Goal: Task Accomplishment & Management: Use online tool/utility

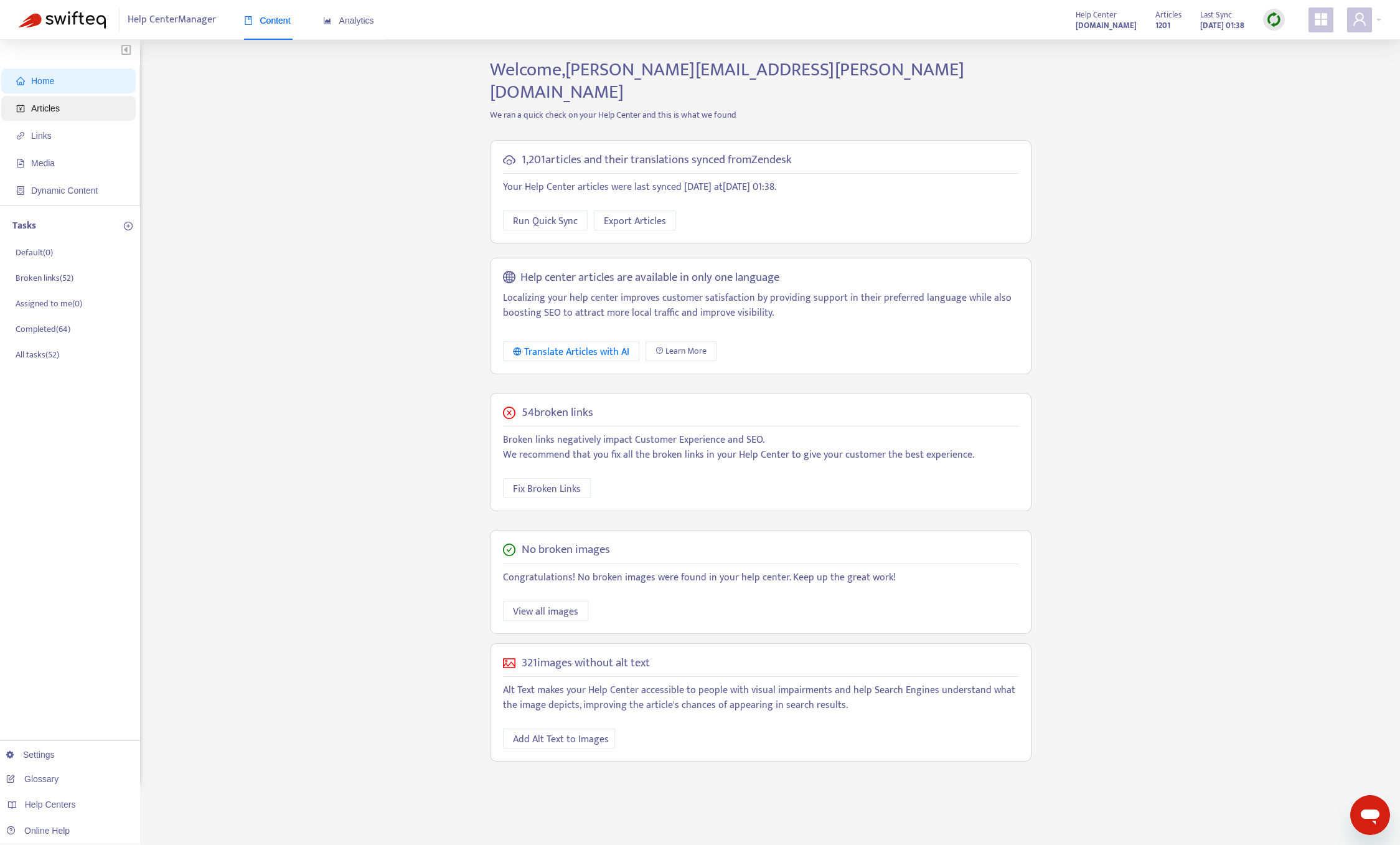
click at [40, 109] on span "Articles" at bounding box center [46, 108] width 29 height 10
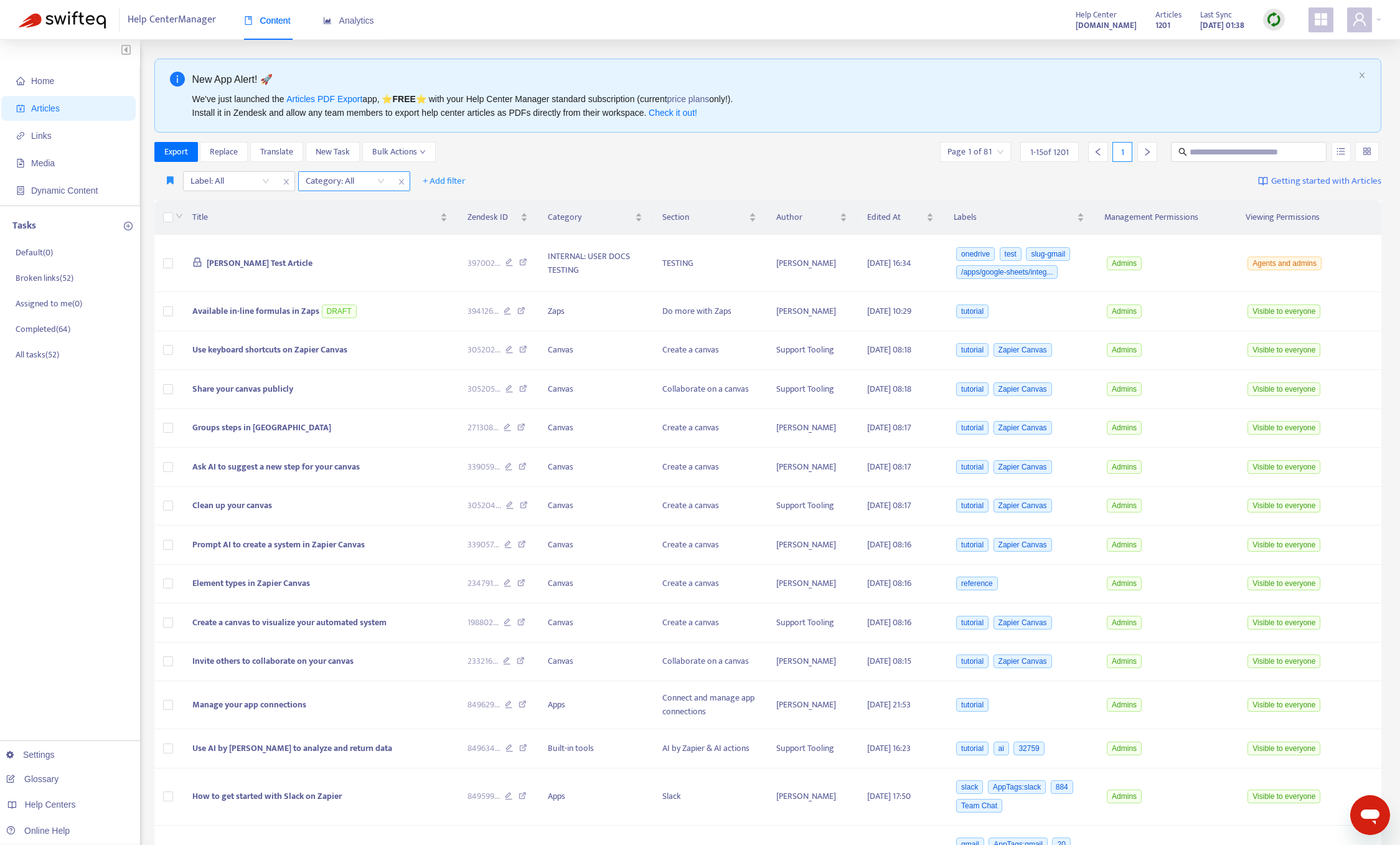
click at [333, 184] on div at bounding box center [338, 181] width 75 height 15
click at [388, 249] on div "Zaps" at bounding box center [416, 246] width 217 height 14
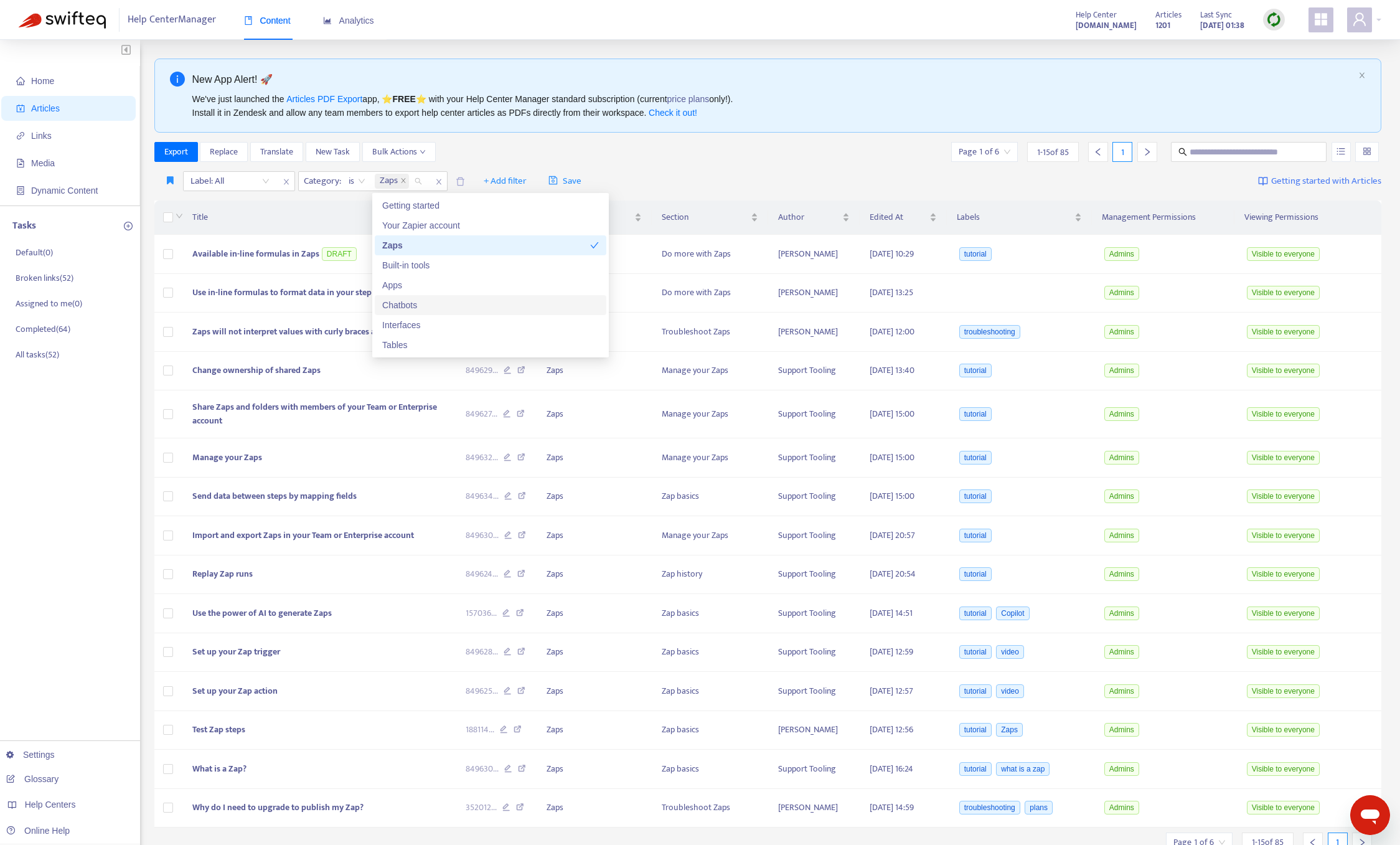
click at [426, 303] on div "Chatbots" at bounding box center [490, 305] width 217 height 14
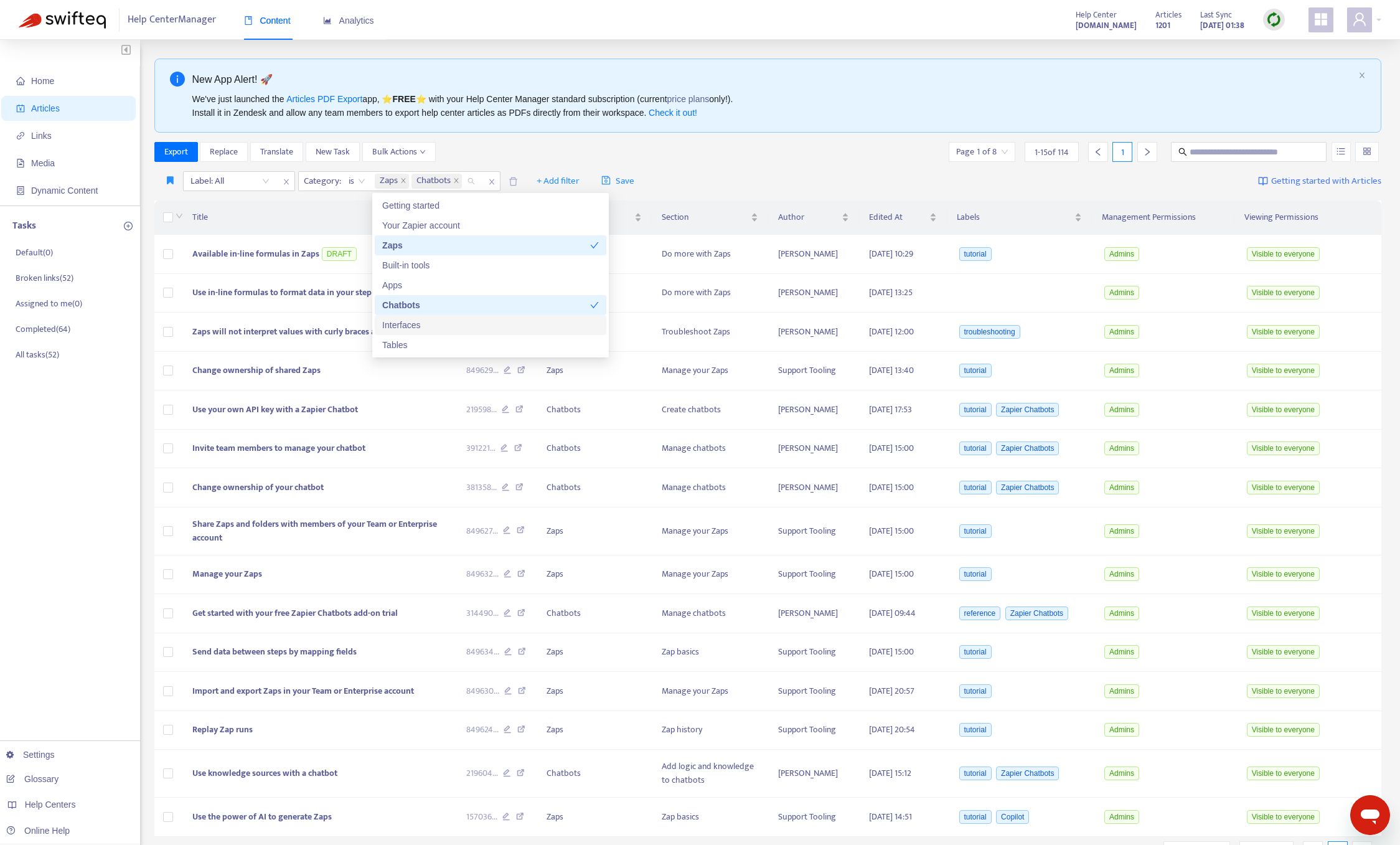
click at [421, 321] on div "Interfaces" at bounding box center [490, 325] width 217 height 14
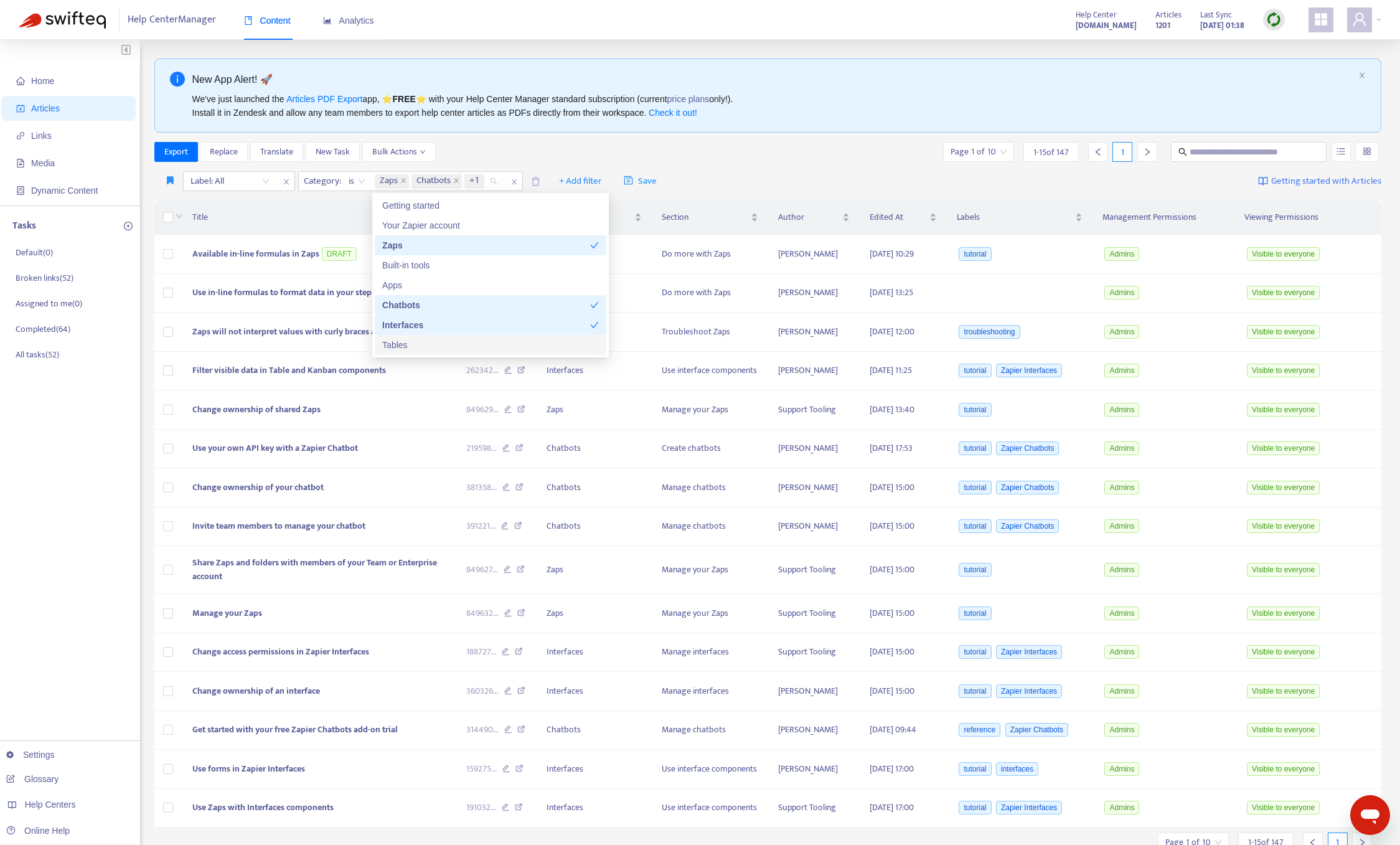
click at [414, 344] on div "Tables" at bounding box center [490, 345] width 217 height 14
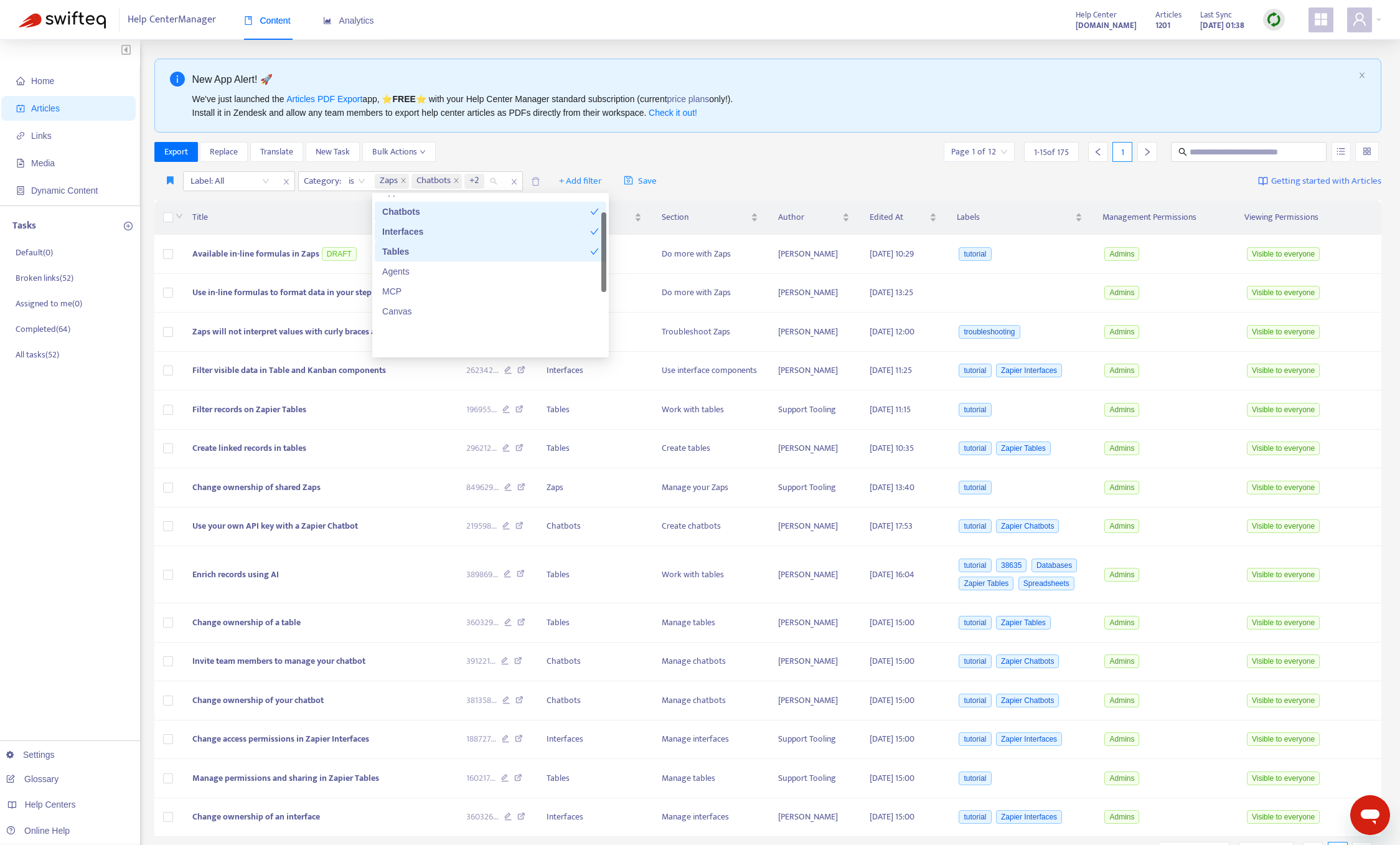
scroll to position [119, 0]
click at [430, 246] on div "Agents" at bounding box center [490, 246] width 217 height 14
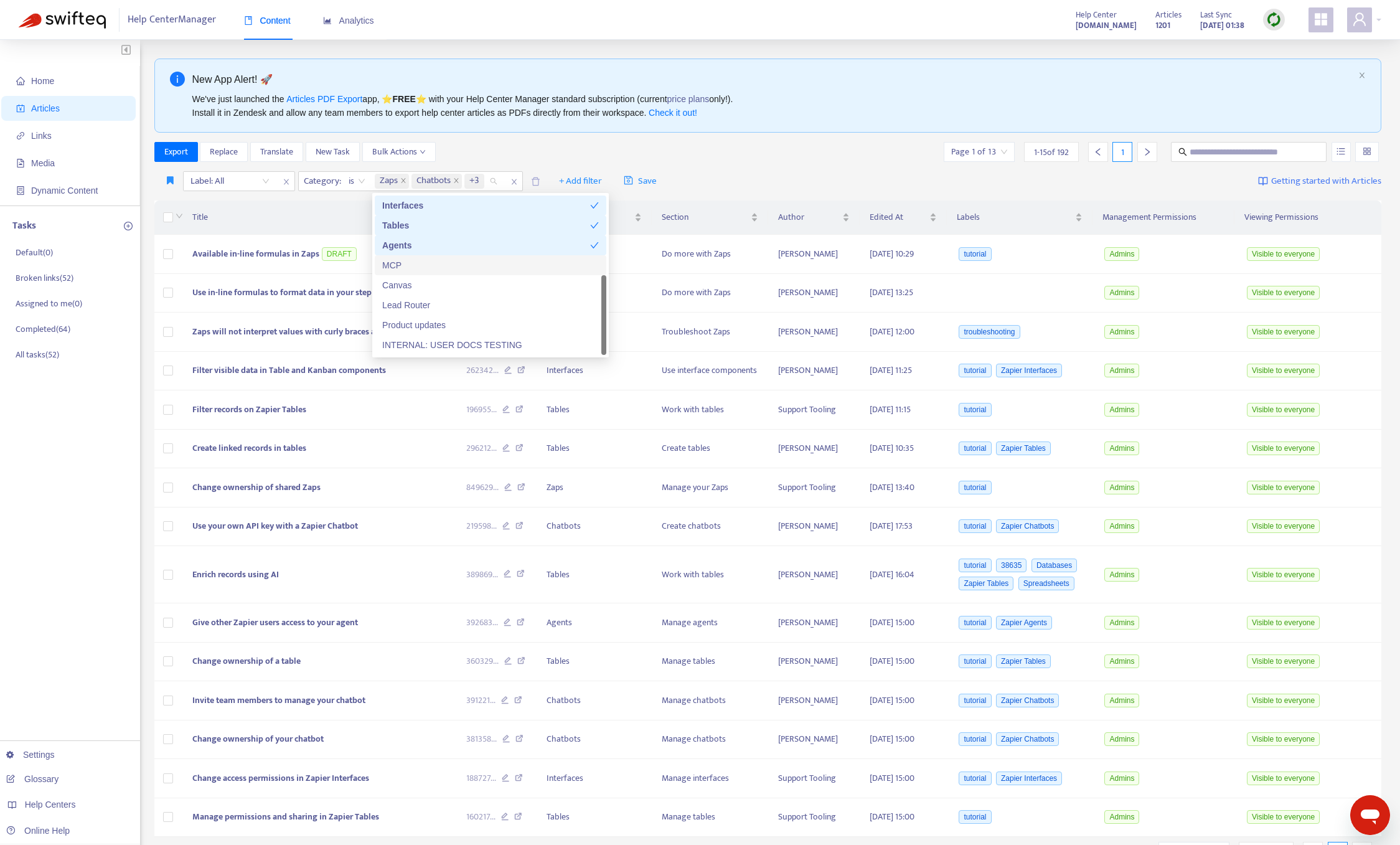
click at [430, 269] on div "MCP" at bounding box center [490, 265] width 217 height 14
click at [430, 288] on div "Canvas" at bounding box center [490, 285] width 217 height 14
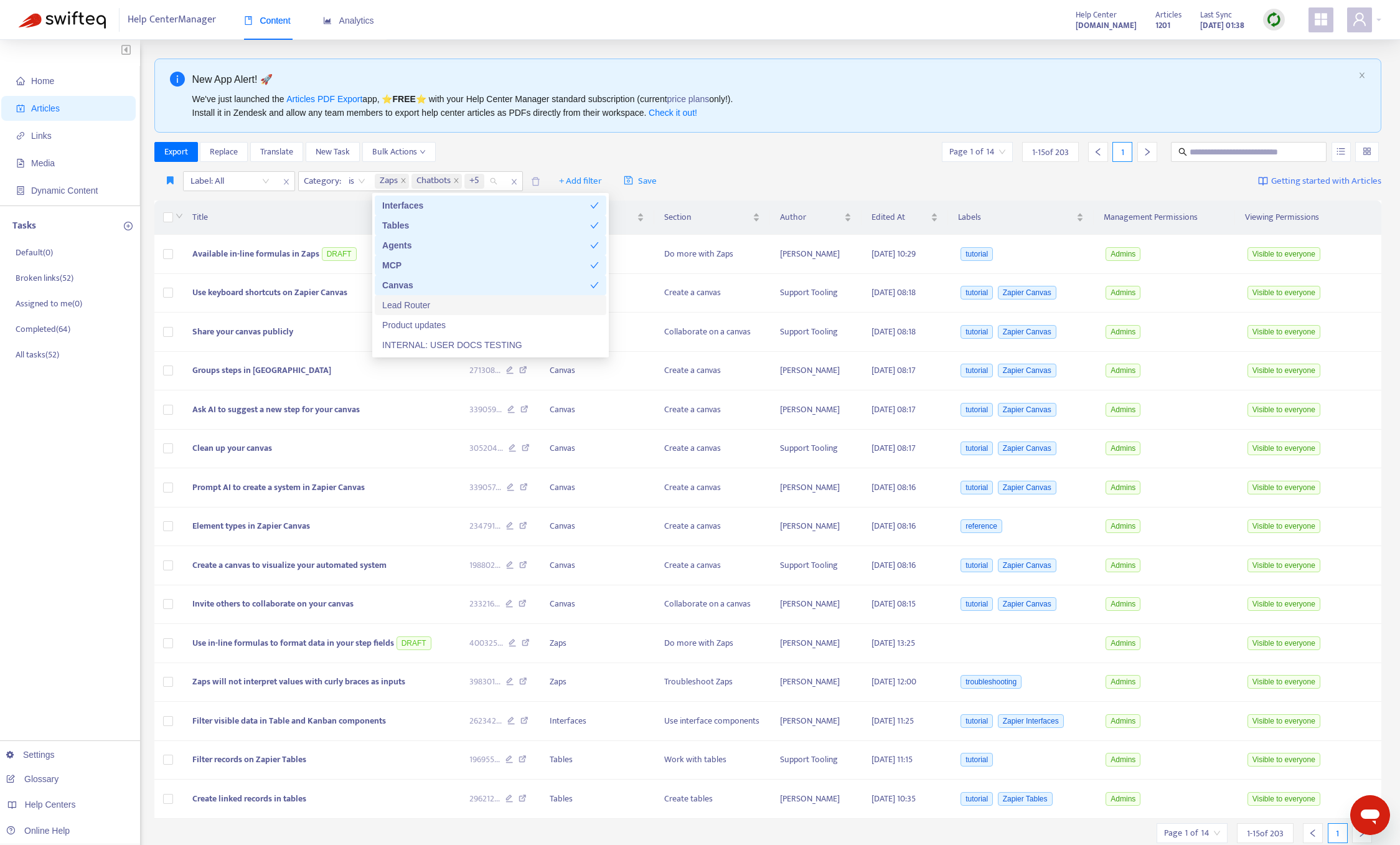
click at [432, 305] on div "Lead Router" at bounding box center [490, 305] width 217 height 14
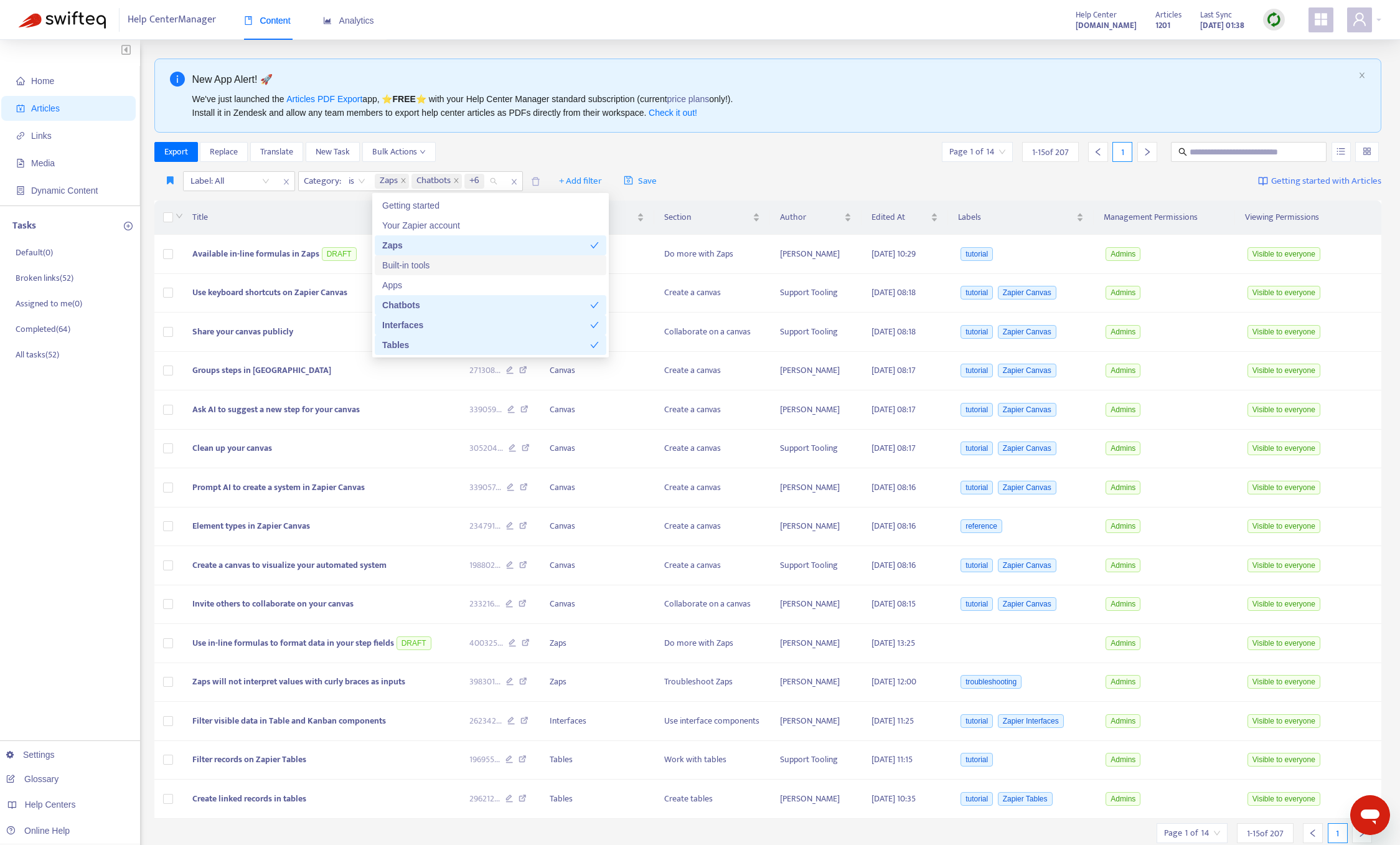
click at [422, 263] on div "Built-in tools" at bounding box center [490, 265] width 217 height 14
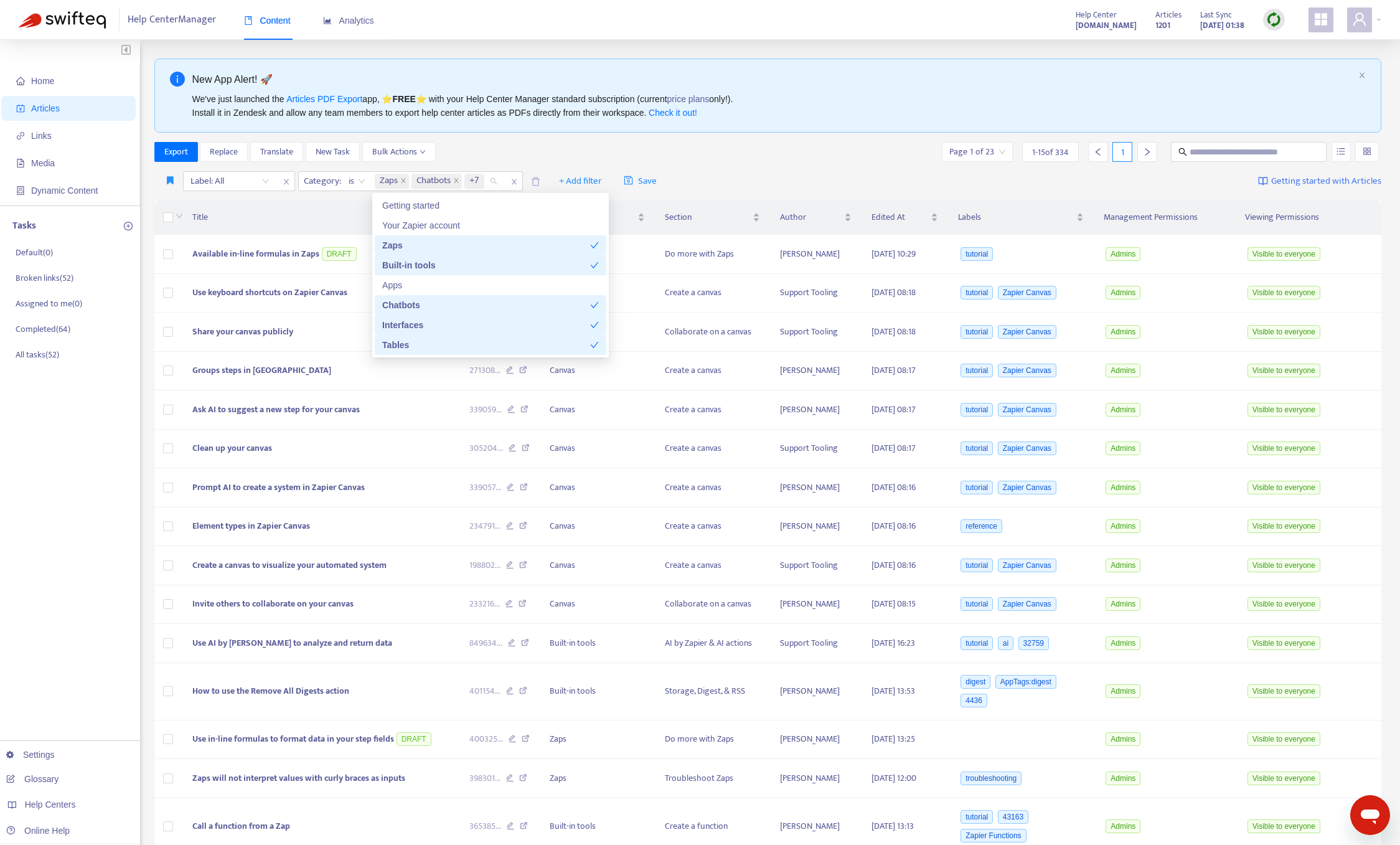
click at [798, 154] on div "Export Replace Translate New Task Bulk Actions Page 1 of 23 1 - 15 of 334 1" at bounding box center [768, 152] width 1227 height 20
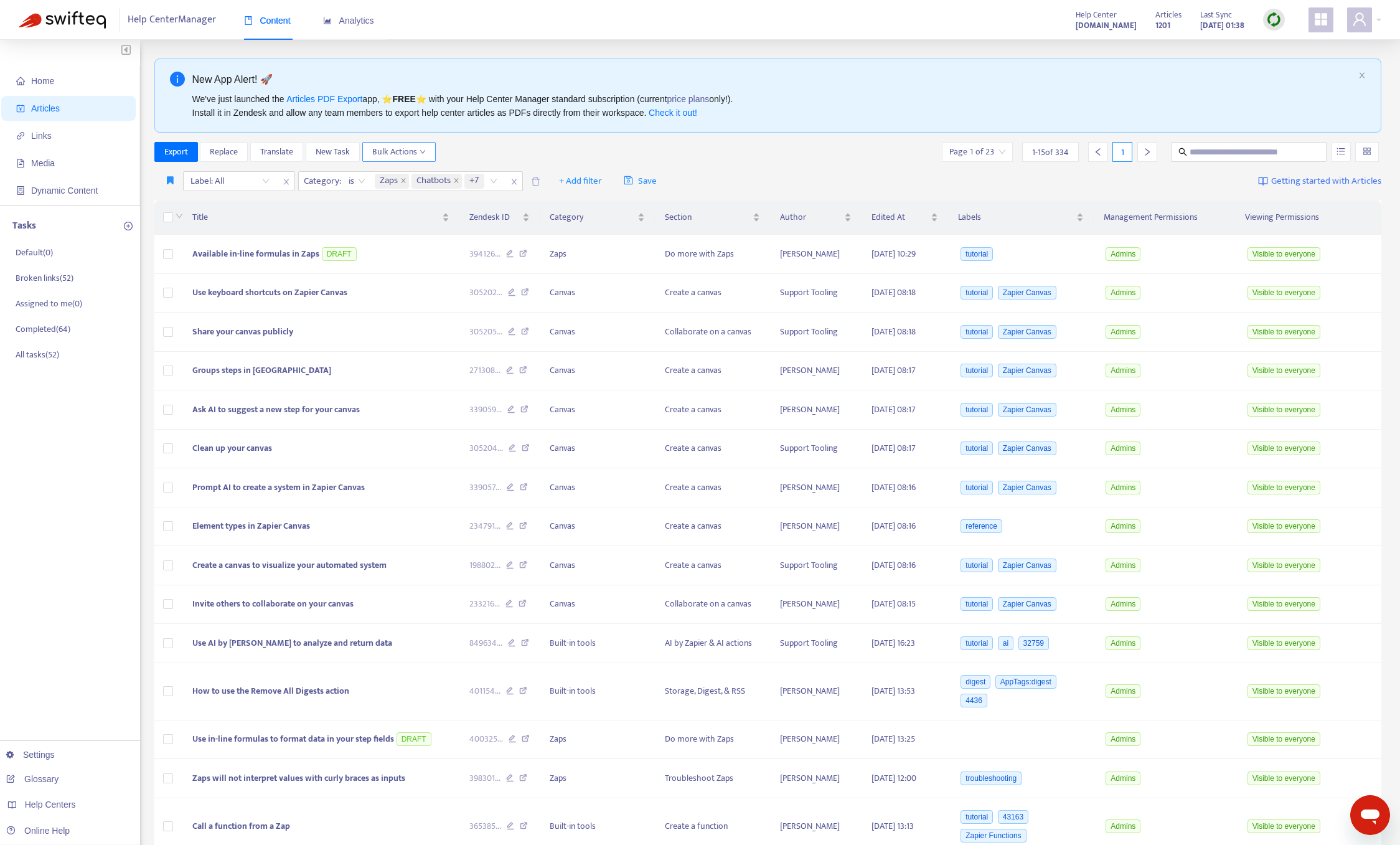
click at [411, 146] on span "Bulk Actions" at bounding box center [399, 152] width 53 height 14
click at [583, 177] on span "+ Add filter" at bounding box center [580, 181] width 43 height 15
click at [593, 300] on span "Draft" at bounding box center [600, 306] width 78 height 14
click at [603, 183] on input "search" at bounding box center [573, 181] width 79 height 19
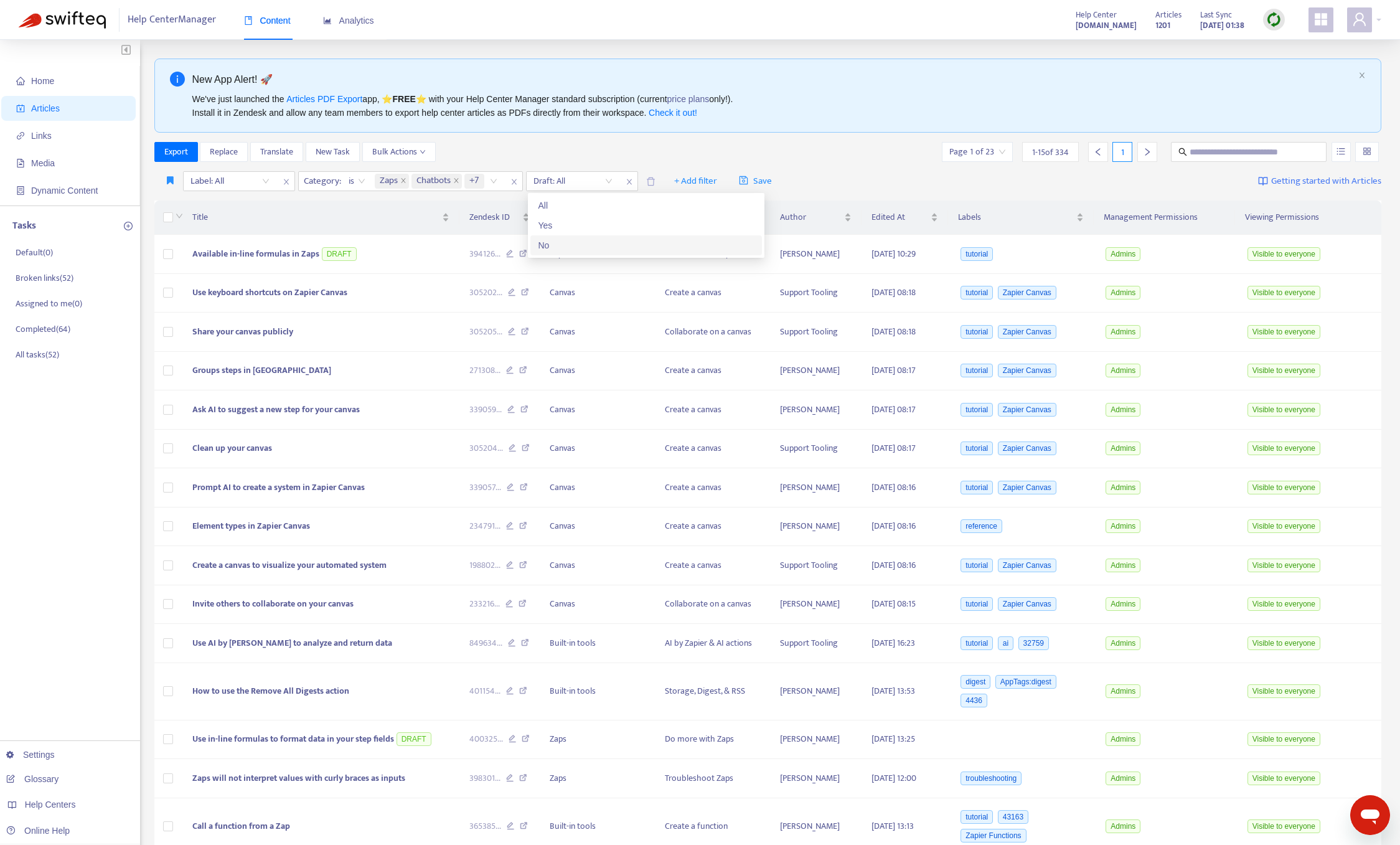
click at [579, 246] on div "No" at bounding box center [646, 246] width 217 height 14
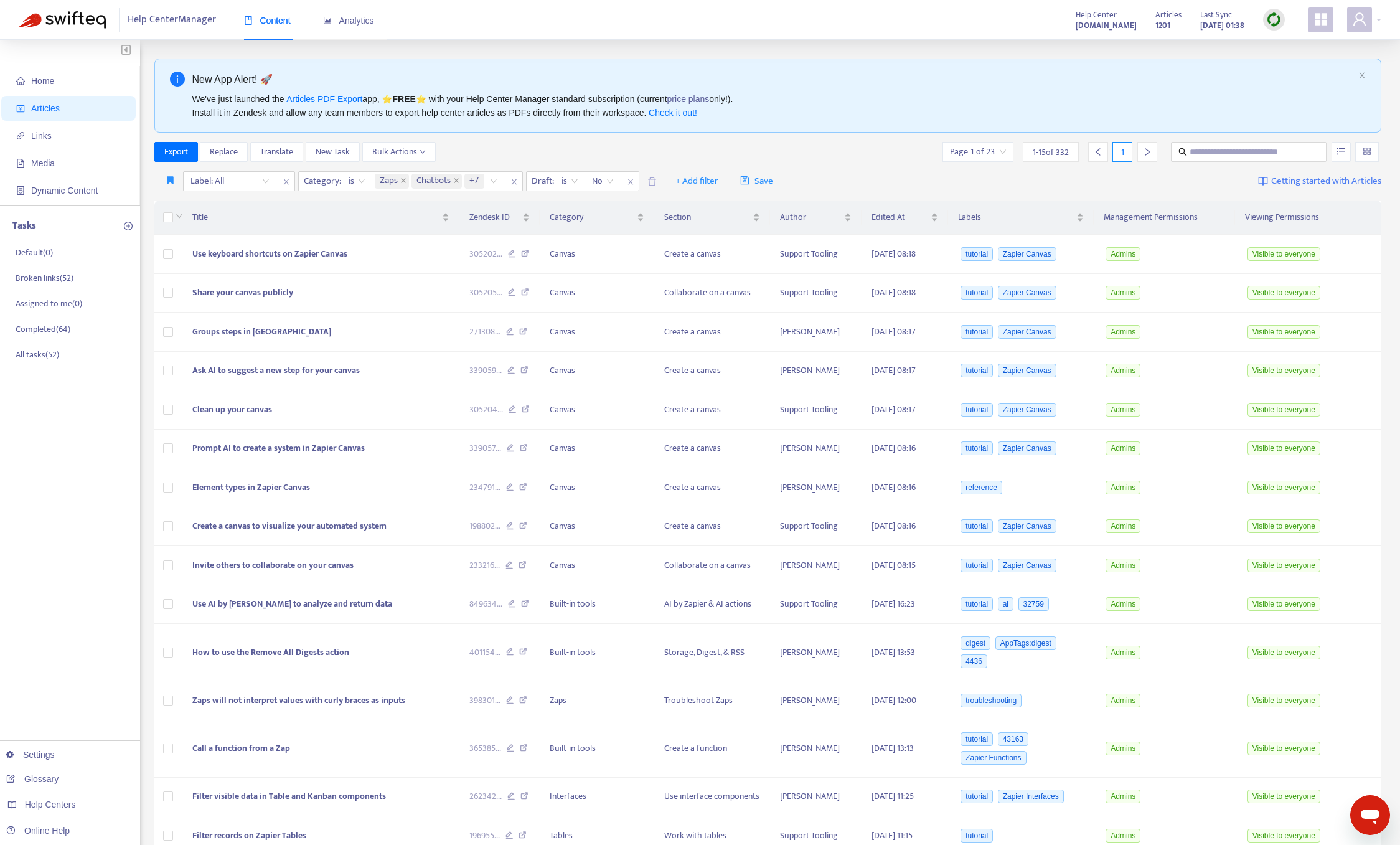
click at [822, 145] on div "Export Replace Translate New Task Bulk Actions Page 1 of 23 1 - 15 of 332 1" at bounding box center [768, 152] width 1227 height 20
click at [713, 186] on span "+ Add filter" at bounding box center [697, 181] width 43 height 15
click at [714, 287] on span "Private" at bounding box center [716, 286] width 78 height 14
click at [710, 182] on input "search" at bounding box center [690, 181] width 79 height 19
click at [713, 247] on div "No" at bounding box center [763, 246] width 217 height 14
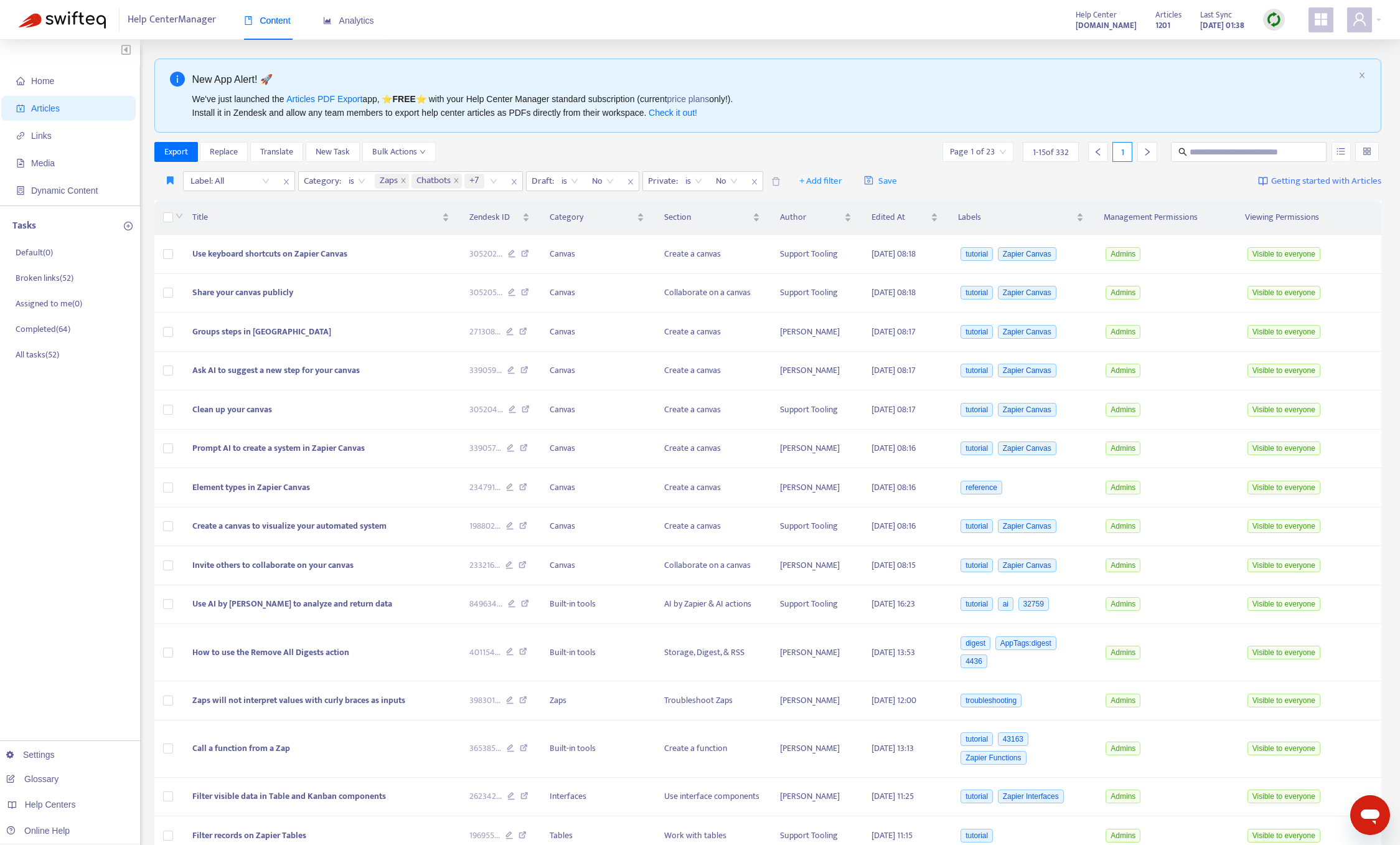
click at [806, 159] on div "Export Replace Translate New Task Bulk Actions Page 1 of 23 1 - 15 of 332 1" at bounding box center [768, 152] width 1227 height 20
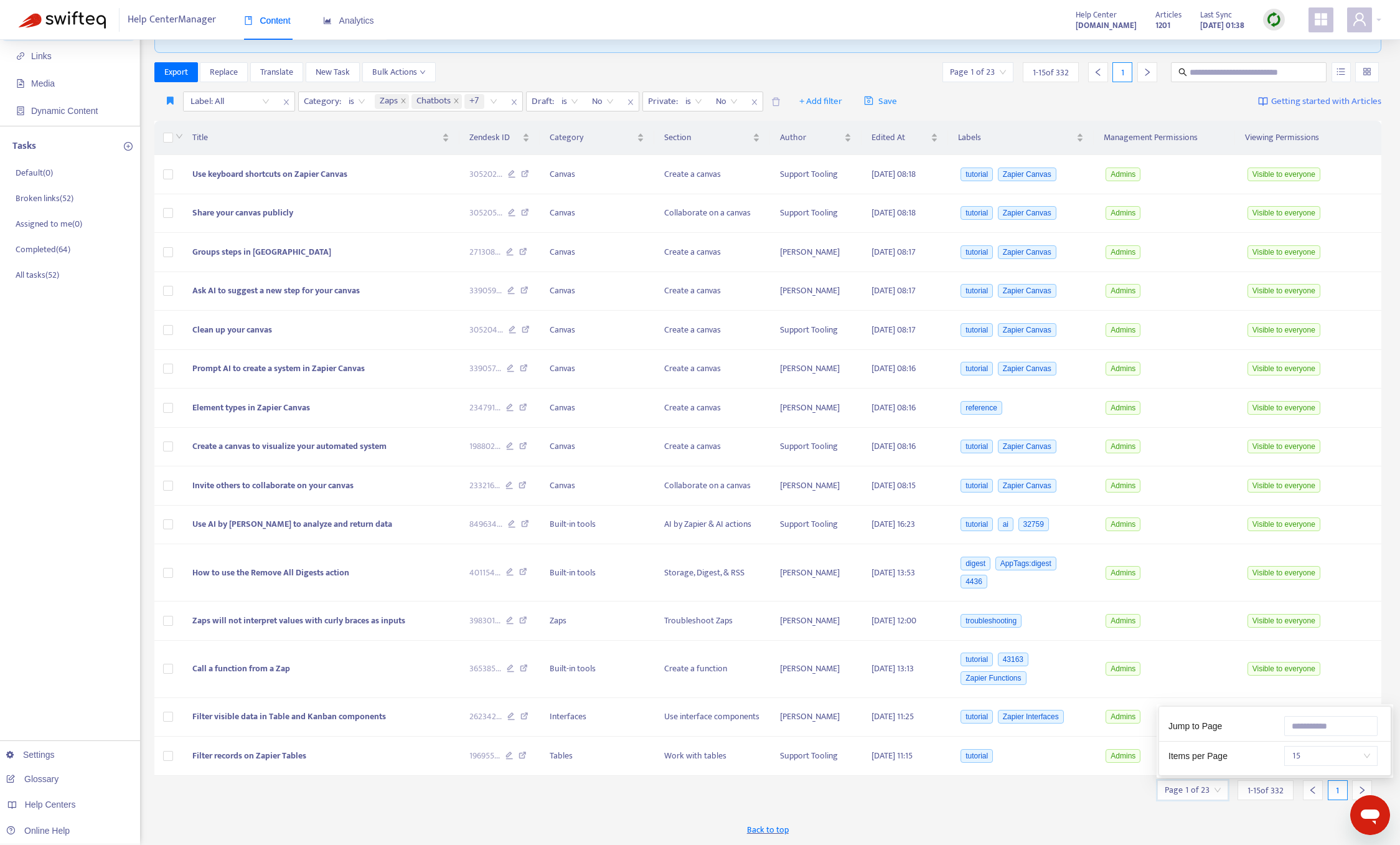
click at [1202, 789] on input "search" at bounding box center [1193, 790] width 56 height 19
click at [1349, 754] on span "15" at bounding box center [1331, 756] width 78 height 19
click at [1273, 733] on div "50" at bounding box center [1259, 731] width 217 height 14
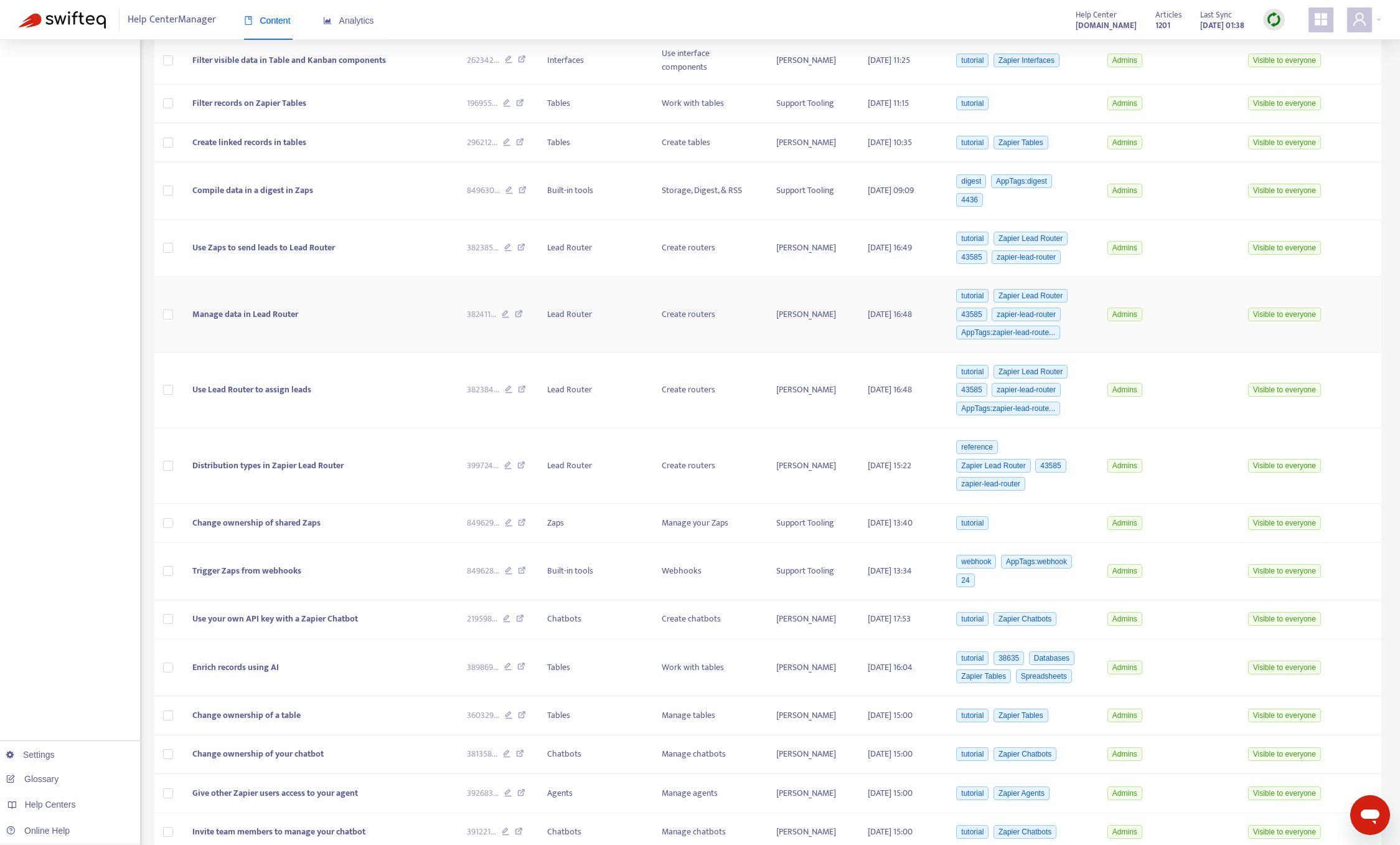
scroll to position [0, 0]
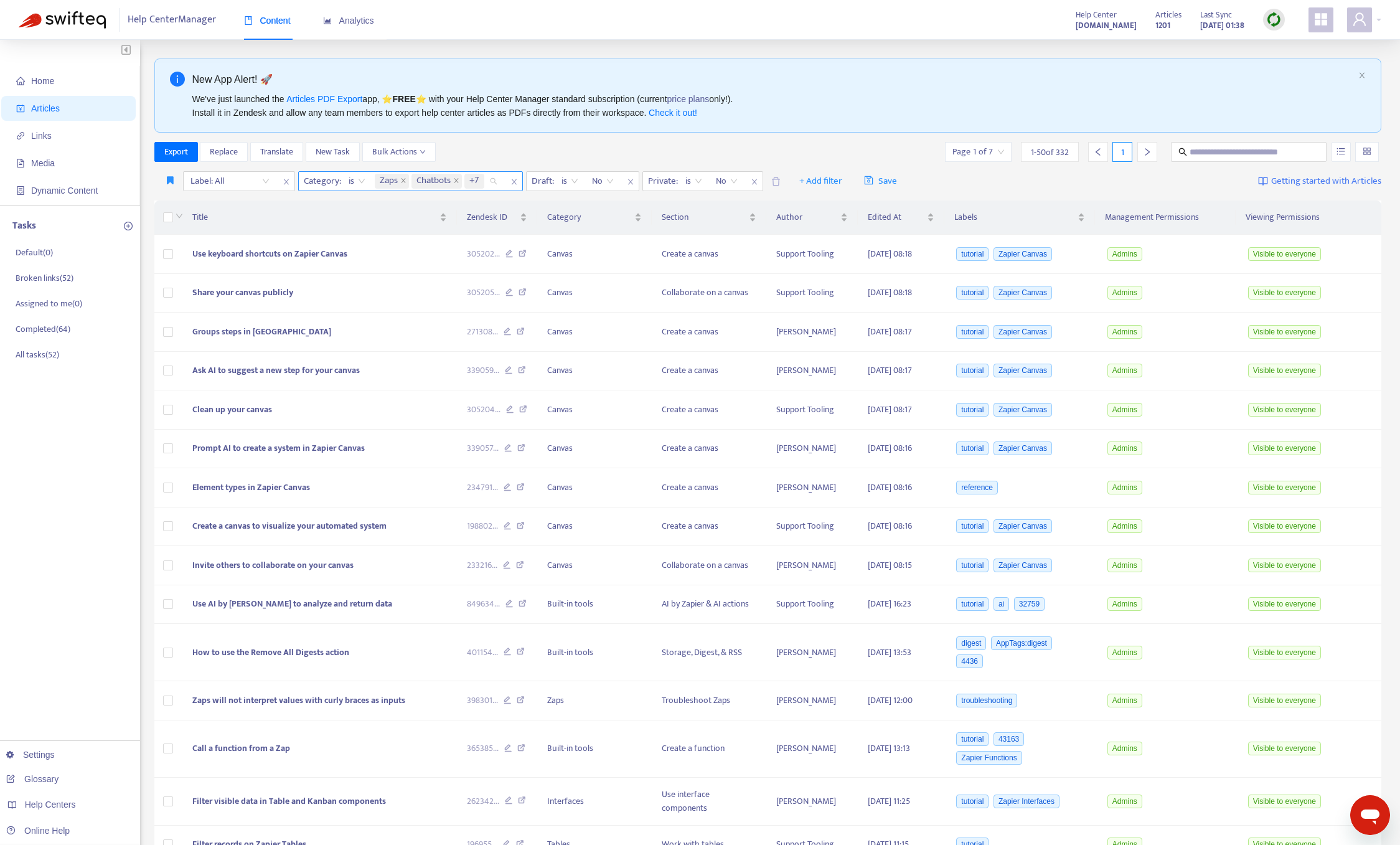
click at [493, 179] on div "Zaps Chatbots +7" at bounding box center [439, 181] width 132 height 19
click at [509, 157] on div "Export Replace Translate New Task Bulk Actions Page 1 of 7 1 - 50 of 332 1" at bounding box center [768, 152] width 1227 height 20
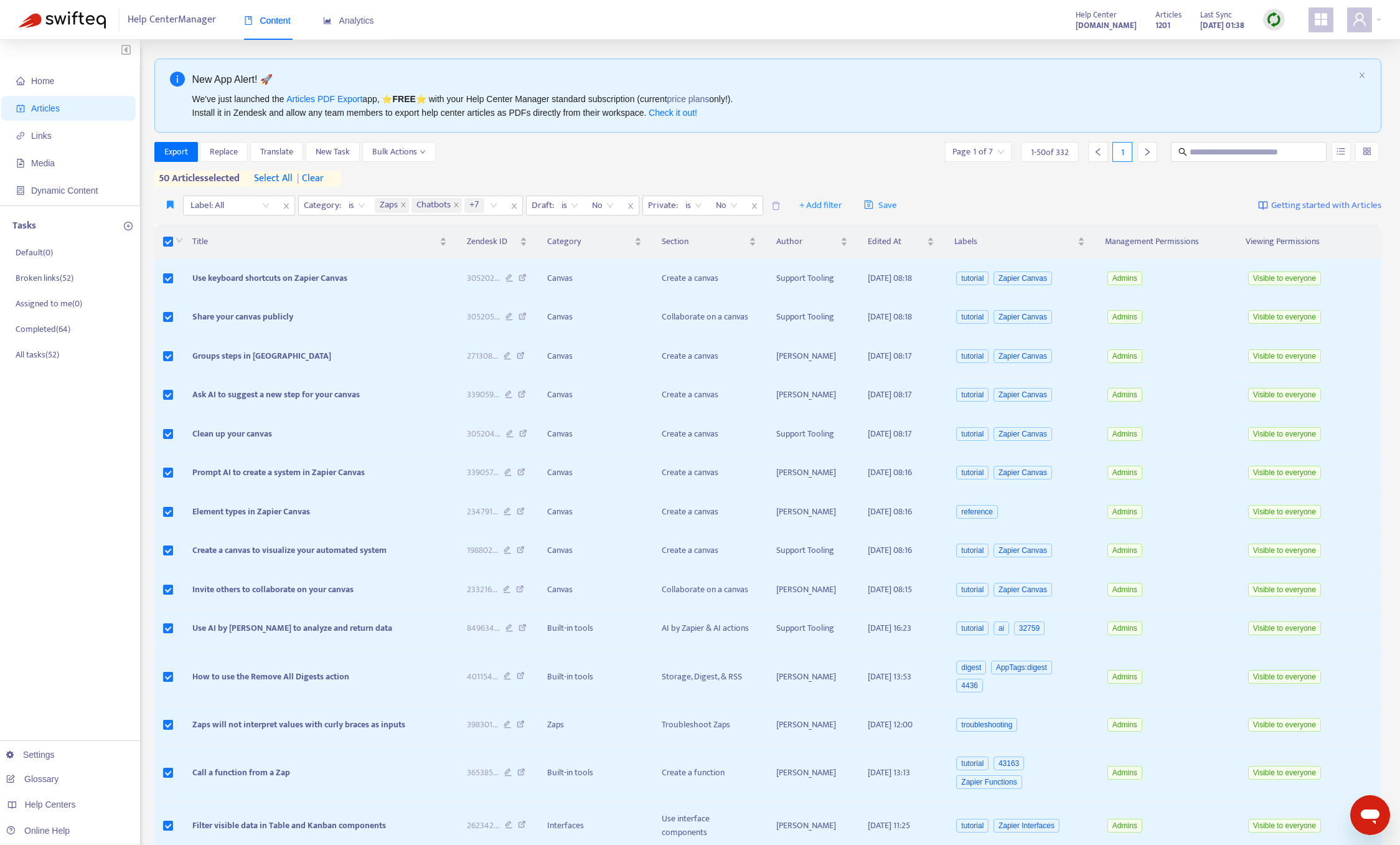
click at [1001, 149] on input "search" at bounding box center [978, 151] width 52 height 19
click at [892, 150] on div "Export Replace Translate New Task Bulk Actions Page 1 of 7 1 - 50 of 332 1" at bounding box center [768, 152] width 1227 height 20
click at [280, 173] on span "select all" at bounding box center [273, 179] width 39 height 15
click at [427, 148] on button "Bulk Actions" at bounding box center [398, 152] width 74 height 20
click at [597, 156] on div "Export Replace Translate New Task Bulk Actions Page 1 of 7 1 - 50 of 332 1" at bounding box center [768, 152] width 1227 height 20
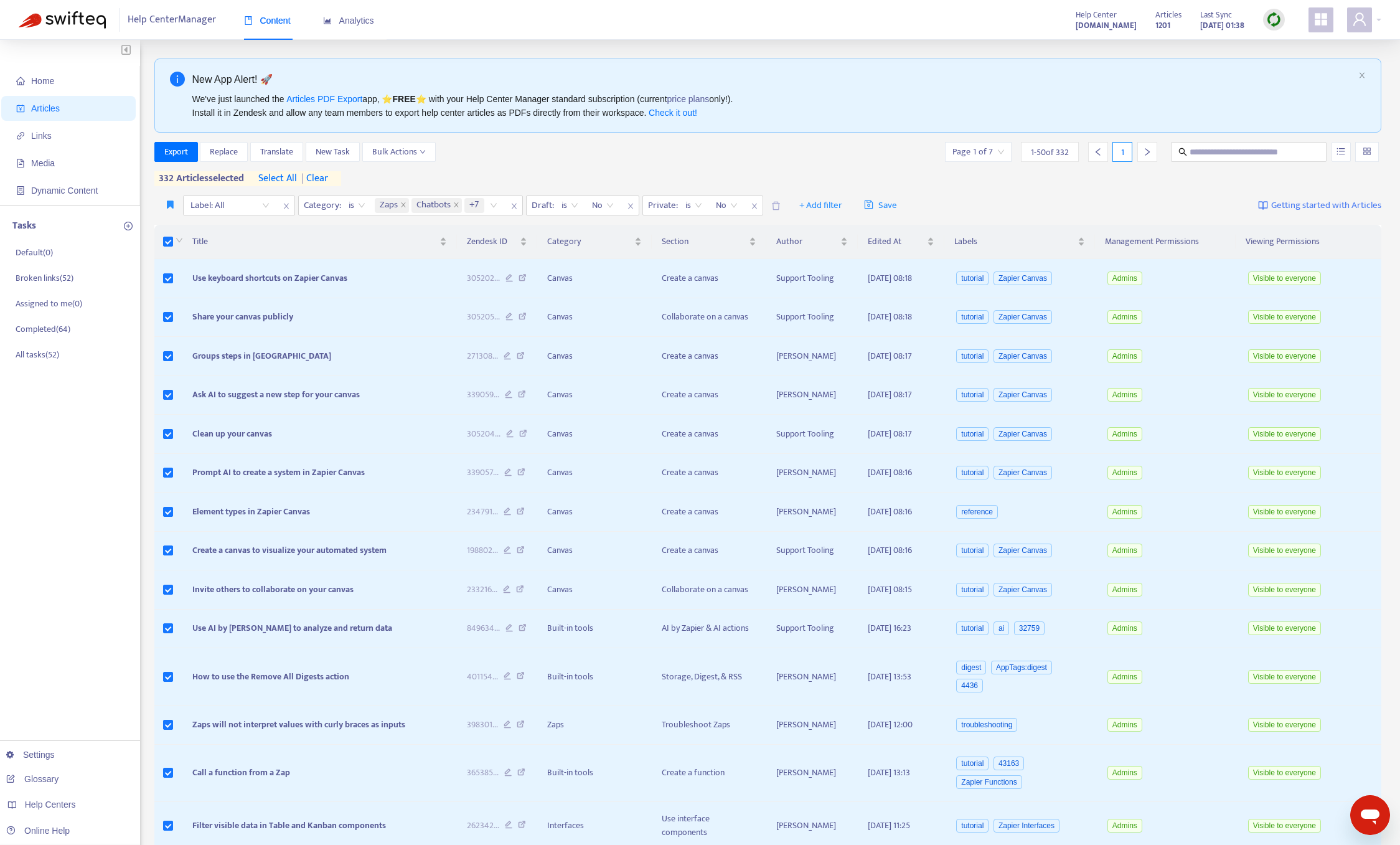
click at [1367, 75] on div "New App Alert! 🚀 We've just launched the Articles PDF Export app, ⭐ FREE ⭐️ wit…" at bounding box center [768, 95] width 1227 height 74
click at [1363, 75] on icon "close" at bounding box center [1362, 75] width 8 height 8
